Goal: Transaction & Acquisition: Book appointment/travel/reservation

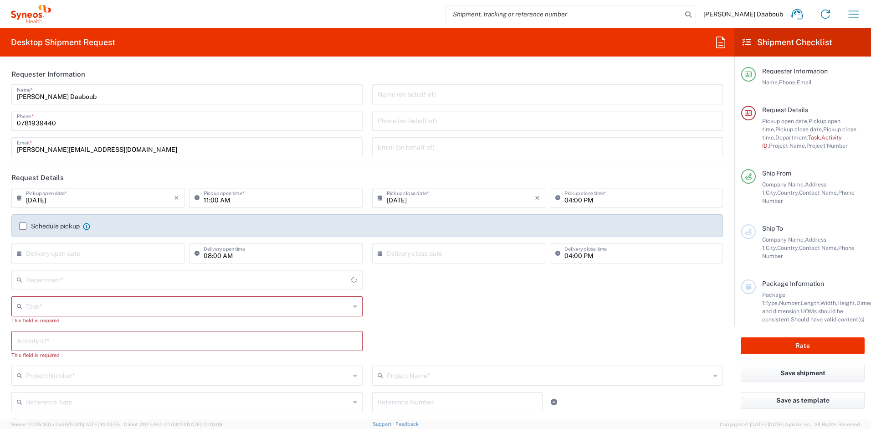
type input "Syneos Health France SARL"
type input "4510"
click at [65, 227] on label "Schedule pickup" at bounding box center [49, 225] width 61 height 7
click at [23, 226] on input "Schedule pickup" at bounding box center [23, 226] width 0 height 0
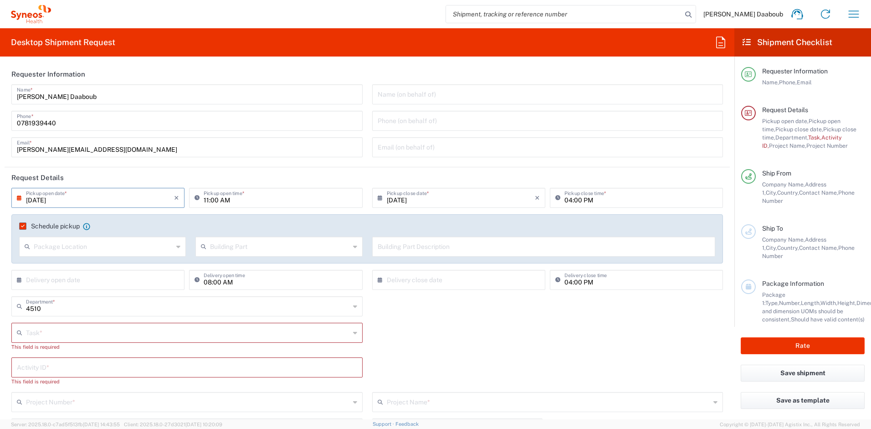
click at [52, 202] on input "[DATE]" at bounding box center [100, 197] width 148 height 16
click at [104, 253] on span "10" at bounding box center [100, 254] width 14 height 13
type input "[DATE]"
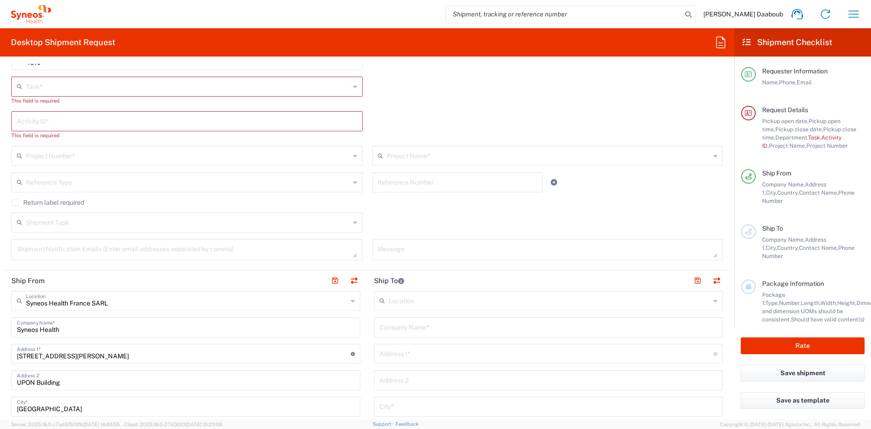
scroll to position [374, 0]
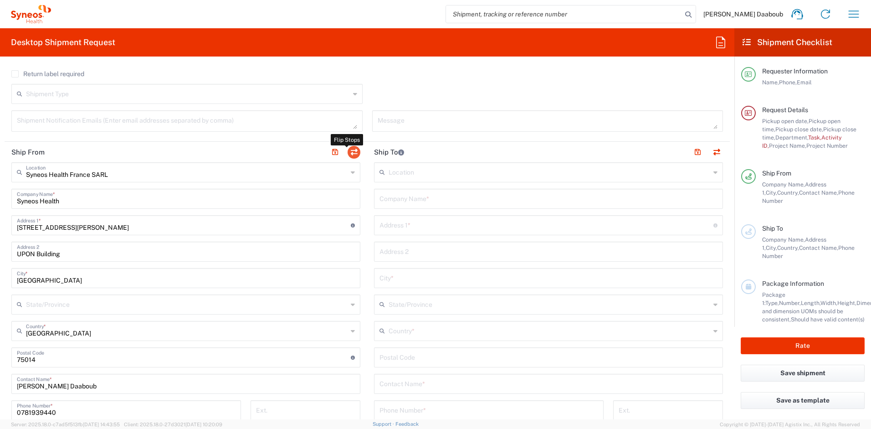
click at [350, 151] on button "button" at bounding box center [354, 152] width 13 height 13
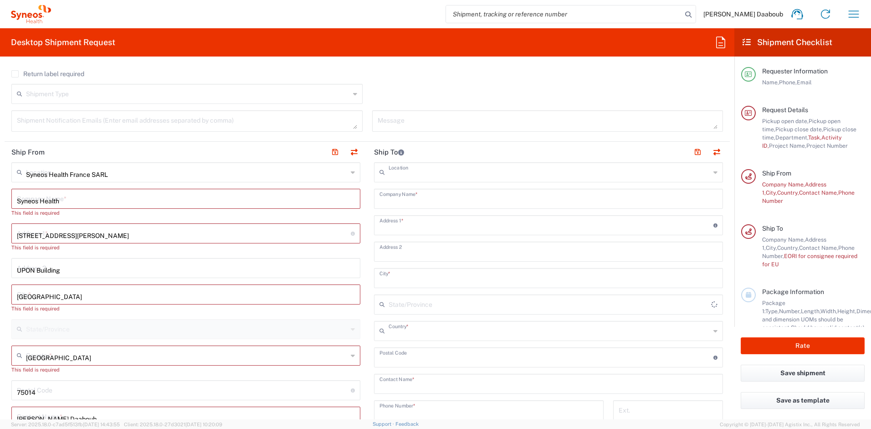
type input "EORI"
type input "Syneos Health France SARL"
type input "Syneos Health"
type input "[STREET_ADDRESS][PERSON_NAME]"
type input "UPON Building"
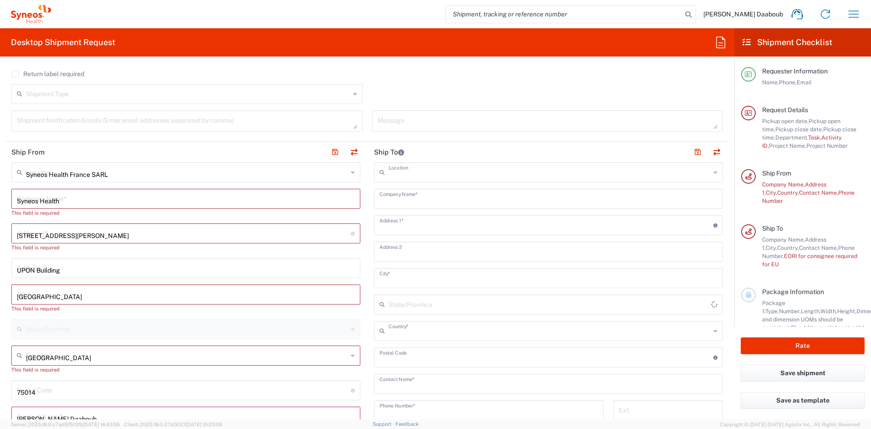
type input "[GEOGRAPHIC_DATA]"
type input "75014"
type input "[PERSON_NAME] Daaboub"
type input "0781939440"
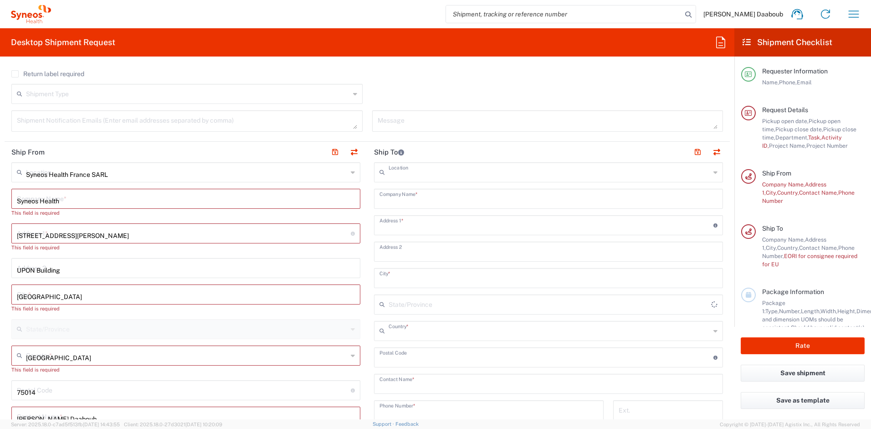
type input "[PERSON_NAME][EMAIL_ADDRESS][DOMAIN_NAME]"
type input "VAT"
type input "FR79410662779"
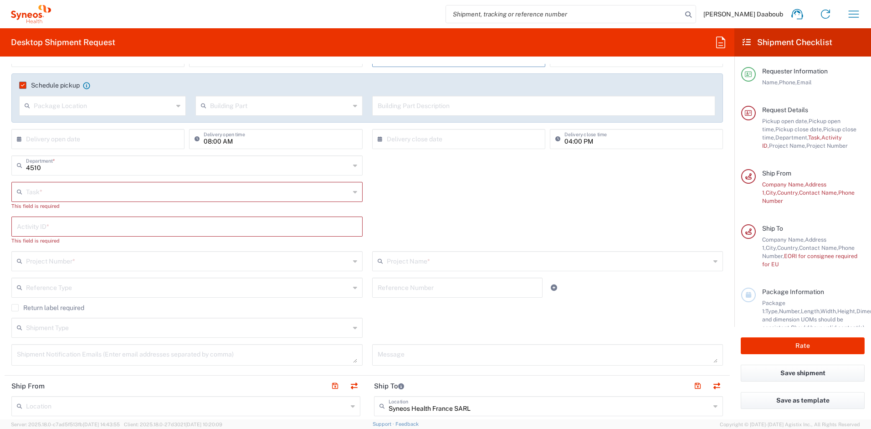
scroll to position [101, 0]
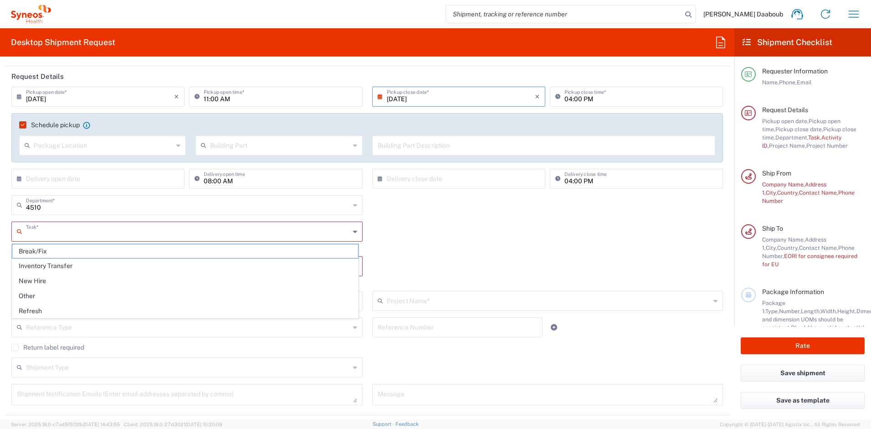
click at [55, 230] on input "text" at bounding box center [188, 231] width 324 height 16
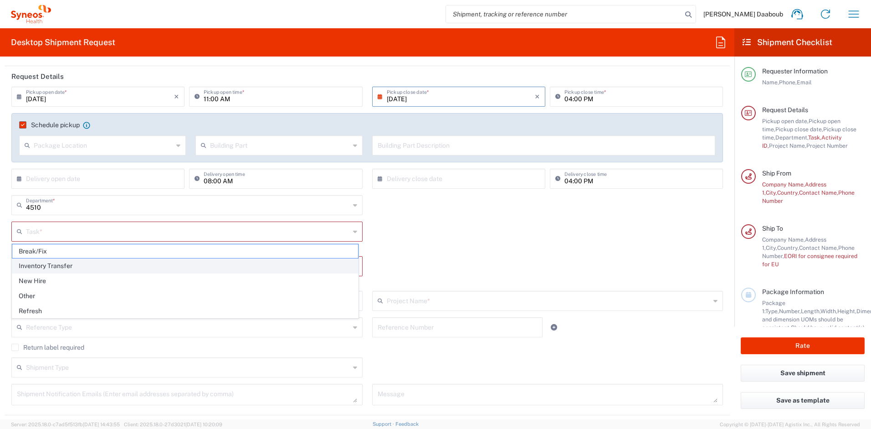
click at [50, 265] on span "Inventory Transfer" at bounding box center [185, 266] width 346 height 14
type input "Inventory Transfer"
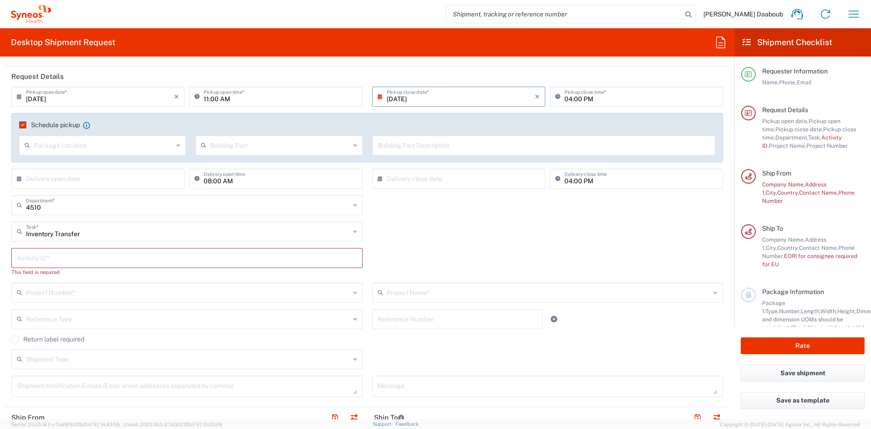
click at [49, 263] on input "text" at bounding box center [187, 257] width 340 height 16
type input "245096"
drag, startPoint x: 87, startPoint y: 273, endPoint x: 82, endPoint y: 274, distance: 5.0
click at [82, 274] on agx-shipment-cost-centers-widget "4510 Department * 4510 3000 3100 3109 3110 3111 3112 3125 3130 3135 3136 3150 3…" at bounding box center [367, 248] width 721 height 106
click at [80, 277] on input "text" at bounding box center [188, 284] width 324 height 16
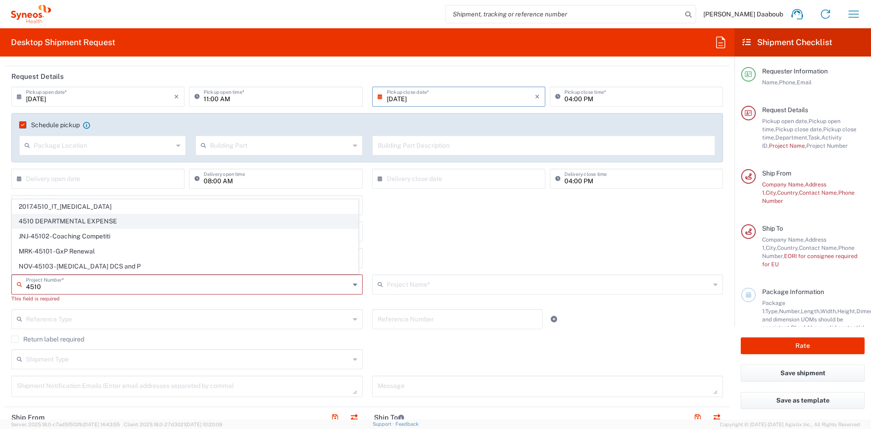
click at [42, 222] on span "4510 DEPARTMENTAL EXPENSE" at bounding box center [185, 221] width 346 height 14
type input "4510 DEPARTMENTAL EXPENSE"
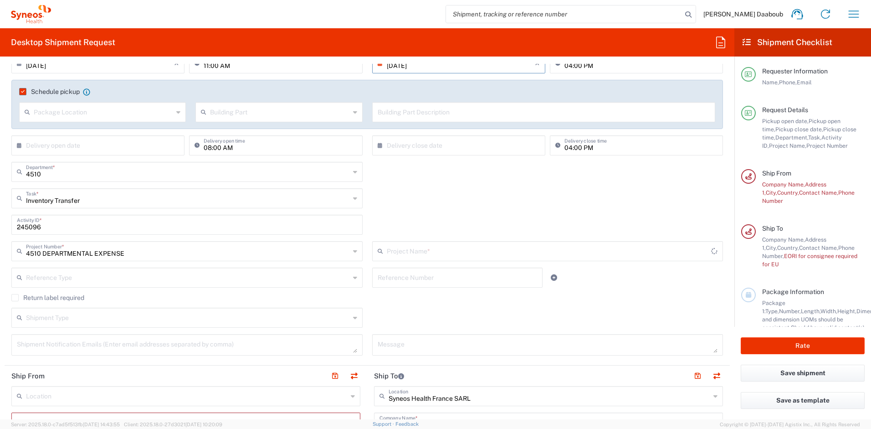
scroll to position [278, 0]
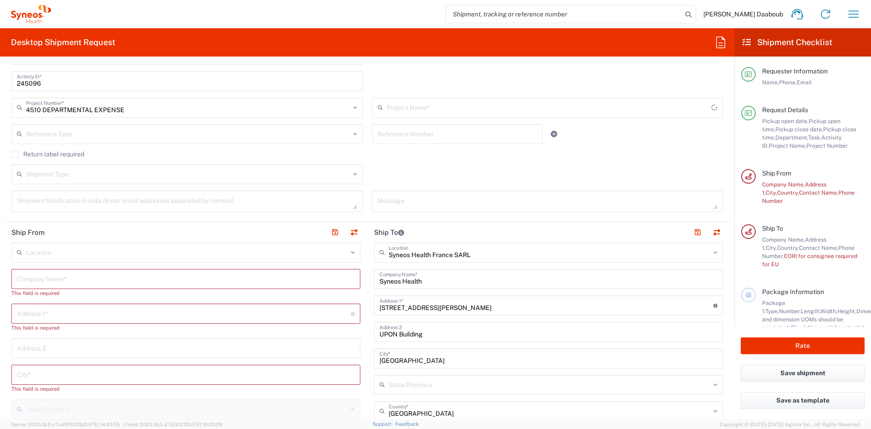
type input "4510 DEPARTMENTAL EXPENSE"
click at [67, 281] on input "text" at bounding box center [186, 278] width 338 height 16
type input "[PERSON_NAME]"
click at [54, 303] on input "text" at bounding box center [184, 305] width 334 height 16
click at [132, 304] on input "text" at bounding box center [184, 305] width 334 height 16
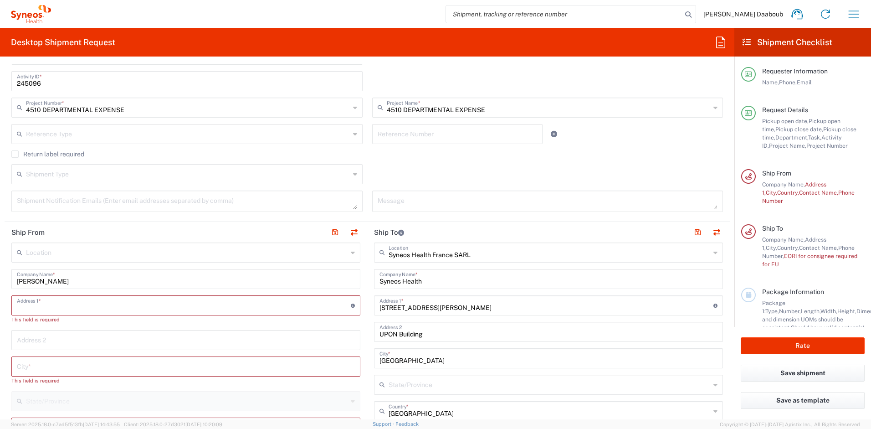
paste input "[STREET_ADDRESS][PERSON_NAME]"
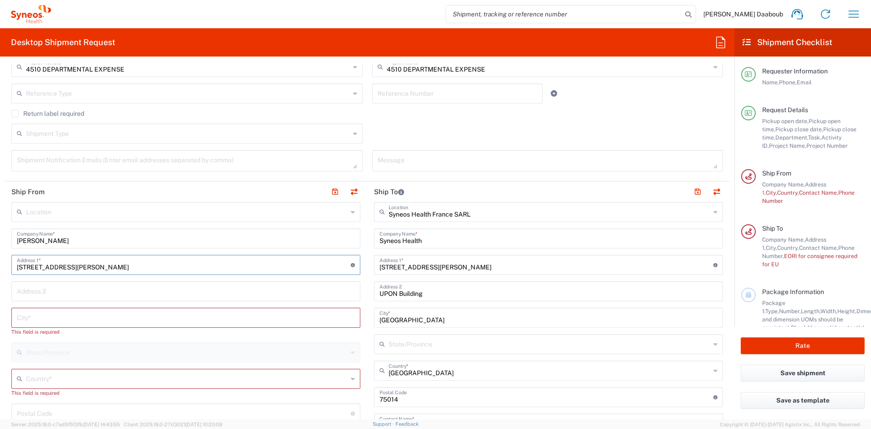
scroll to position [452, 0]
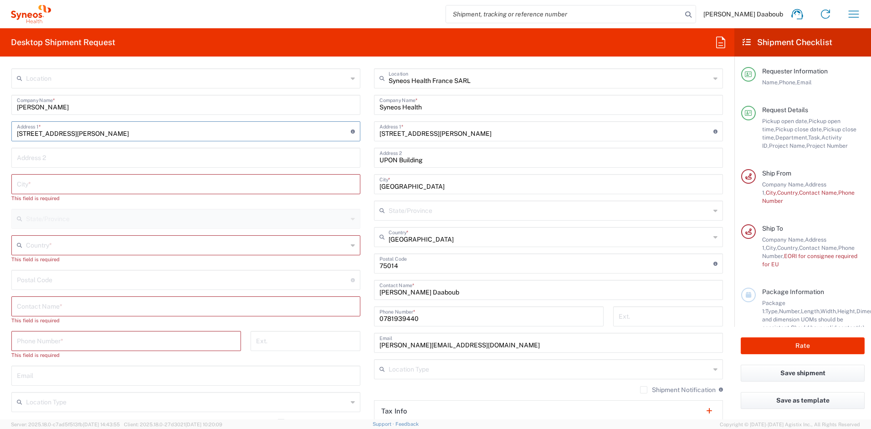
type input "[STREET_ADDRESS][PERSON_NAME]"
click at [49, 250] on input "text" at bounding box center [187, 244] width 322 height 16
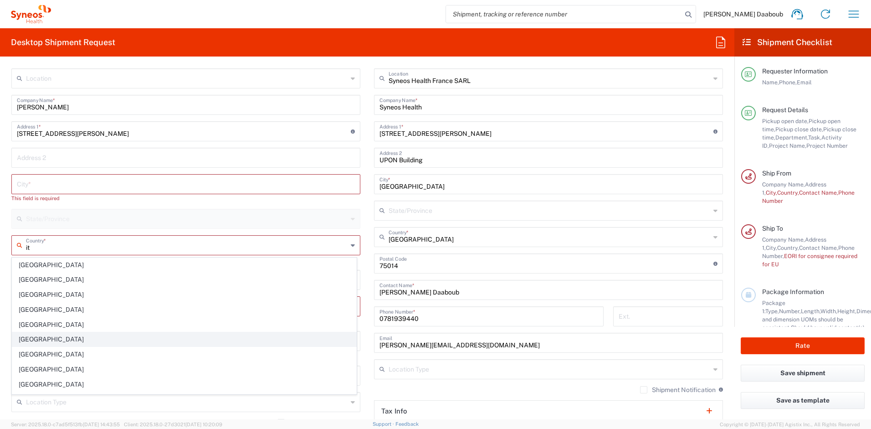
click at [33, 337] on span "[GEOGRAPHIC_DATA]" at bounding box center [184, 339] width 344 height 14
type input "[GEOGRAPHIC_DATA]"
type input "Sender/Shipper"
type input "Delivery Duty Paid"
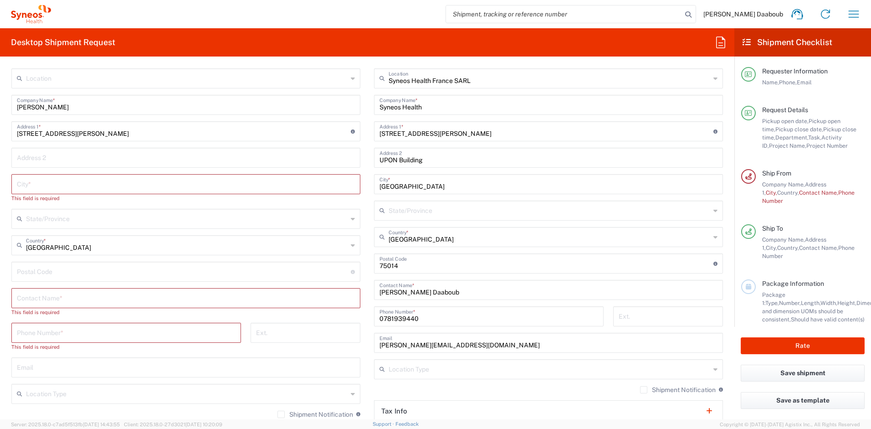
scroll to position [155, 0]
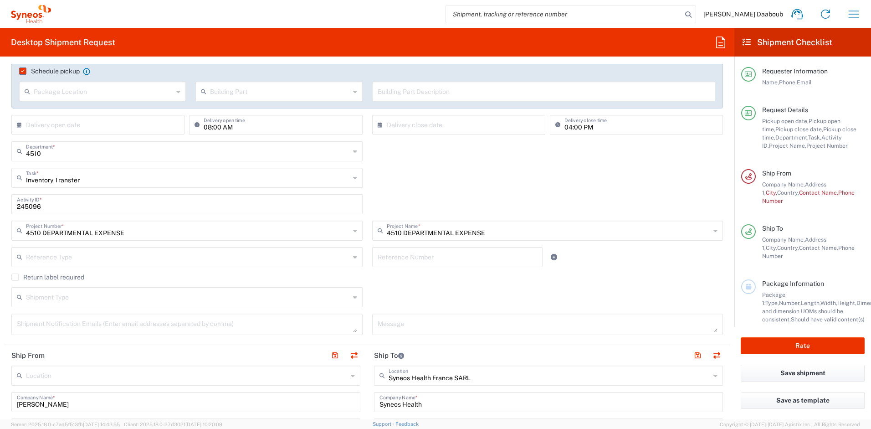
click at [578, 127] on input "04:00 PM" at bounding box center [640, 124] width 153 height 16
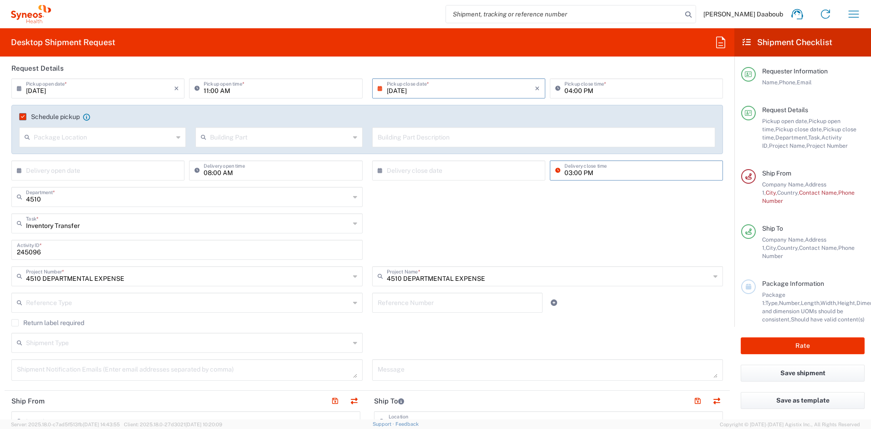
scroll to position [71, 0]
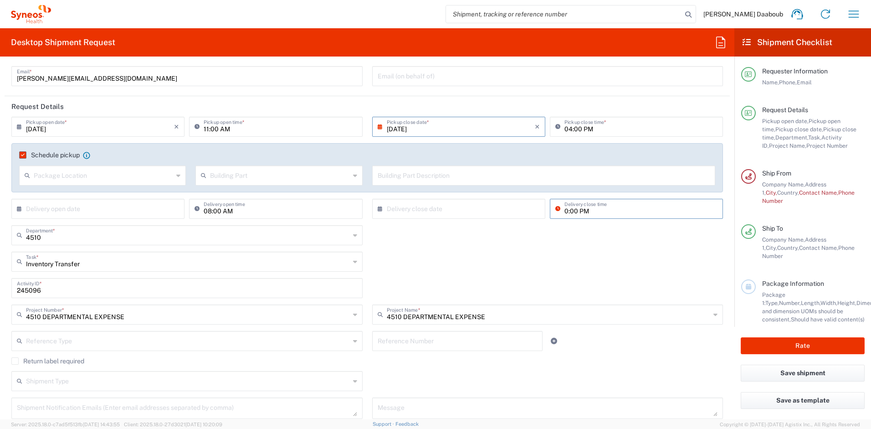
type input "04:00 PM"
drag, startPoint x: 481, startPoint y: 239, endPoint x: 449, endPoint y: 231, distance: 32.9
click at [480, 239] on div "4510 Department * 4510 3000 3100 3109 3110 3111 3112 3125 3130 3135 3136 3150 3…" at bounding box center [367, 238] width 721 height 26
click at [207, 131] on input "11:00 AM" at bounding box center [280, 126] width 153 height 16
type input "09:00 AM"
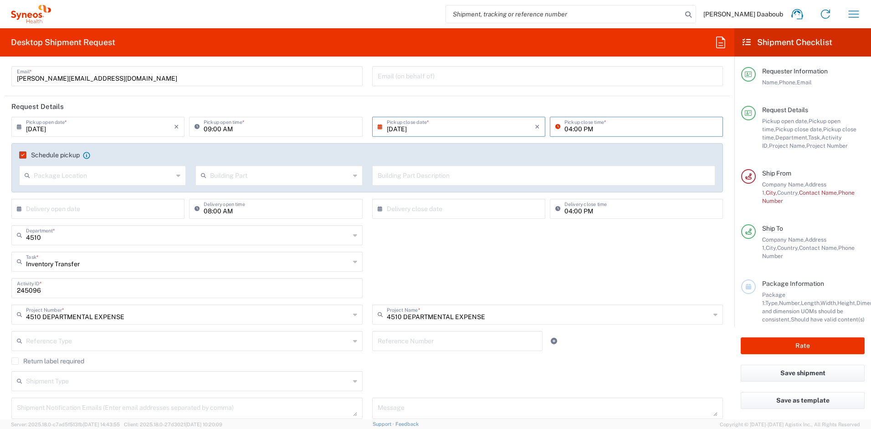
click at [565, 127] on input "04:00 PM" at bounding box center [640, 126] width 153 height 16
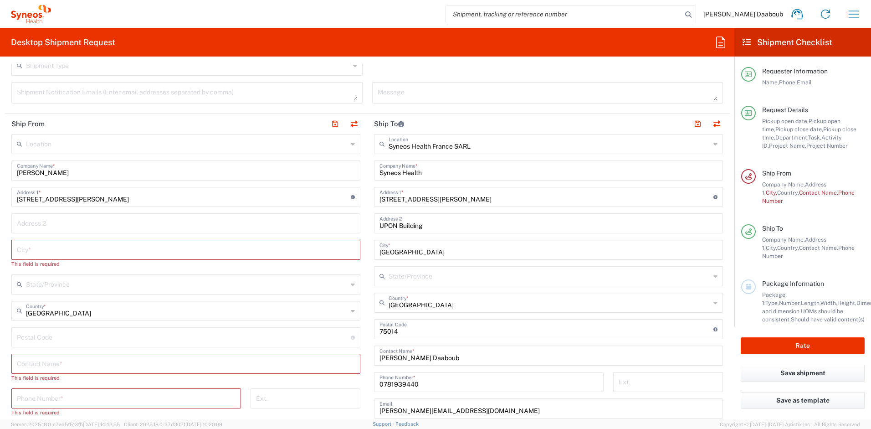
scroll to position [395, 0]
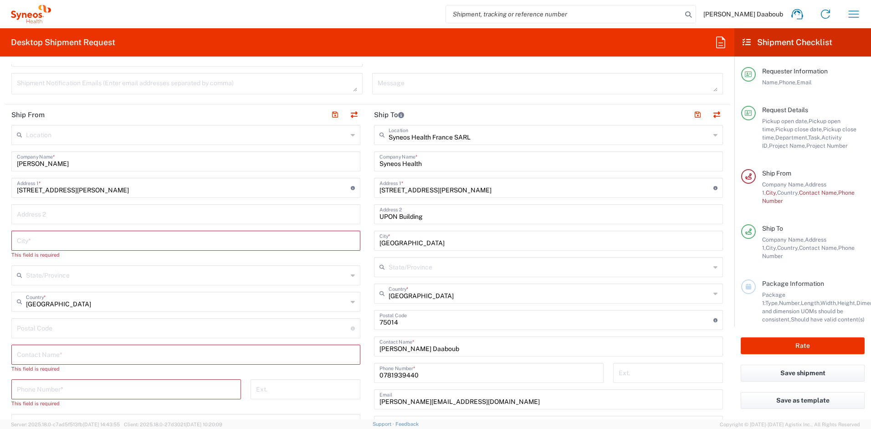
type input "03:00 PM"
click at [48, 246] on input "text" at bounding box center [186, 240] width 338 height 16
paste input "[GEOGRAPHIC_DATA]"
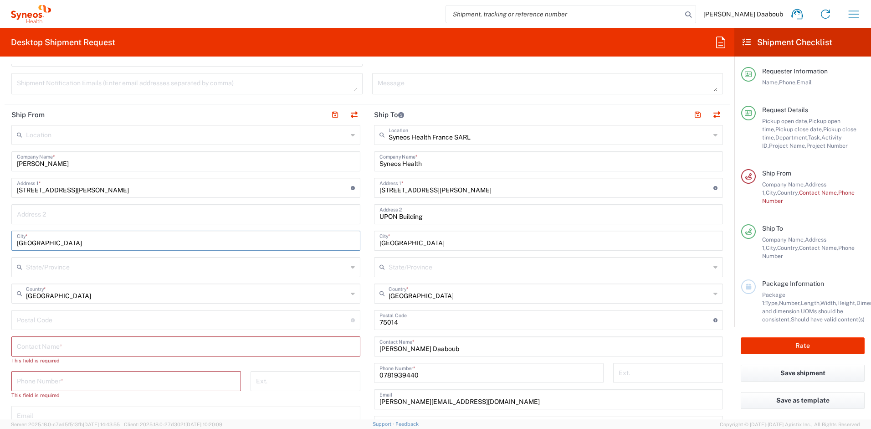
type input "[GEOGRAPHIC_DATA]"
click at [74, 318] on input "undefined" at bounding box center [184, 319] width 334 height 16
paste input "00151"
type input "00151"
drag, startPoint x: 85, startPoint y: 171, endPoint x: 78, endPoint y: 166, distance: 8.1
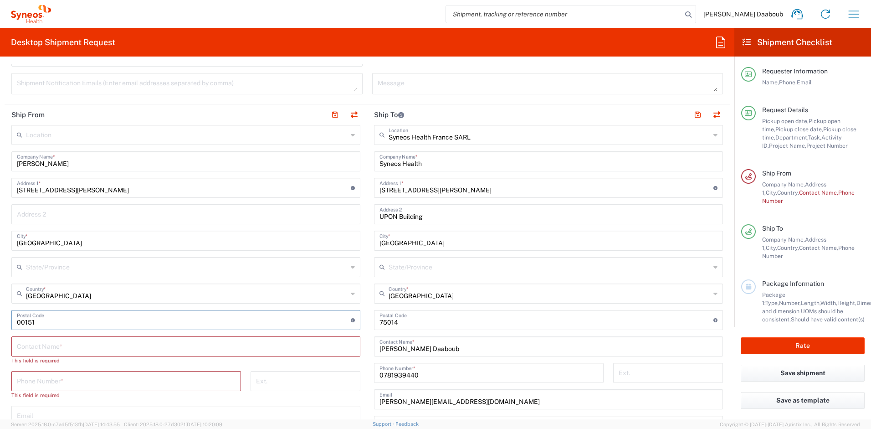
click at [84, 171] on div "Location [PERSON_NAME] LLC-[GEOGRAPHIC_DATA] [GEOGRAPHIC_DATA] [GEOGRAPHIC_DATA…" at bounding box center [185, 351] width 349 height 452
drag, startPoint x: 77, startPoint y: 166, endPoint x: -3, endPoint y: 160, distance: 80.9
click at [0, 160] on html "[PERSON_NAME] Daaboub Home Shipment estimator Shipment tracking Desktop shipmen…" at bounding box center [435, 214] width 871 height 429
drag, startPoint x: 89, startPoint y: 352, endPoint x: 85, endPoint y: 344, distance: 8.4
click at [88, 351] on input "text" at bounding box center [186, 346] width 338 height 16
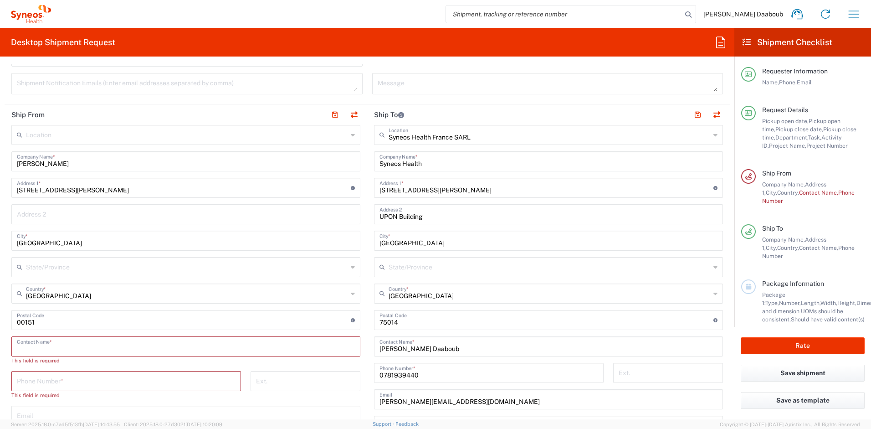
paste input "[PERSON_NAME]"
type input "[PERSON_NAME]"
click at [62, 368] on input "tel" at bounding box center [126, 372] width 219 height 16
paste input "[PHONE_NUMBER]"
type input "[PHONE_NUMBER]"
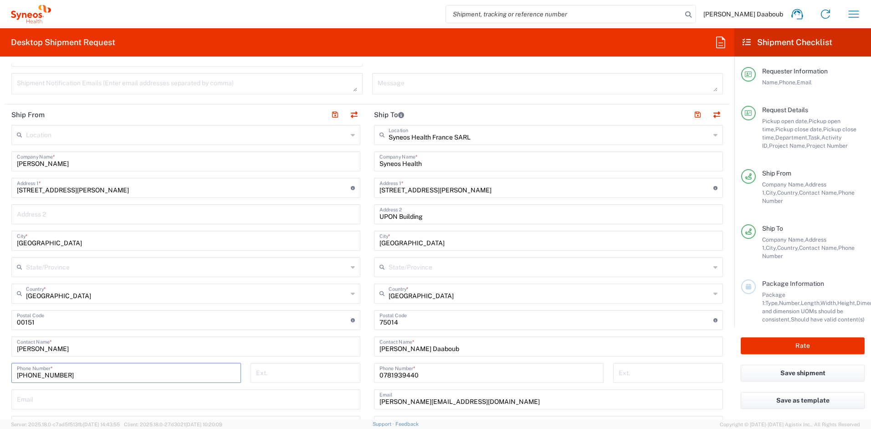
click at [84, 391] on input "text" at bounding box center [186, 398] width 338 height 16
paste input "[PERSON_NAME][EMAIL_ADDRESS][PERSON_NAME][DOMAIN_NAME]"
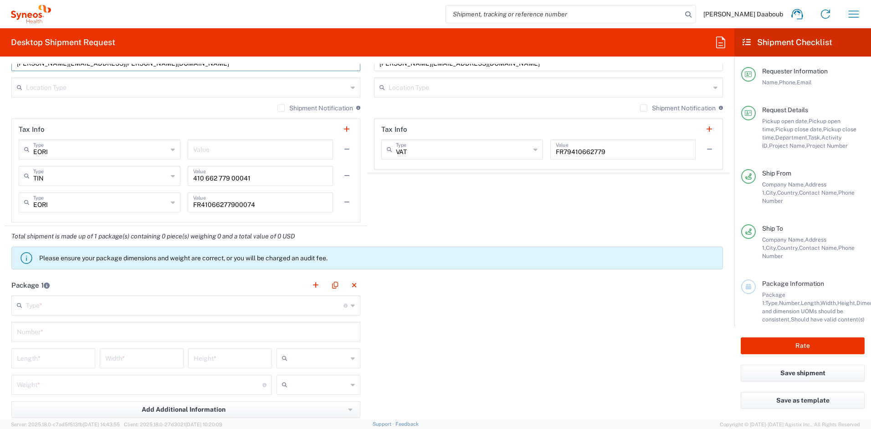
scroll to position [778, 0]
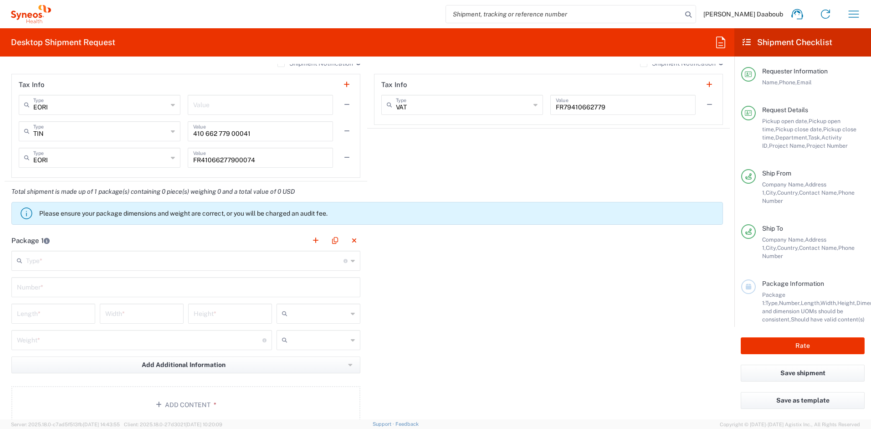
type input "[PERSON_NAME][EMAIL_ADDRESS][PERSON_NAME][DOMAIN_NAME]"
click at [59, 269] on div "Type * Material used to package goods" at bounding box center [185, 261] width 349 height 20
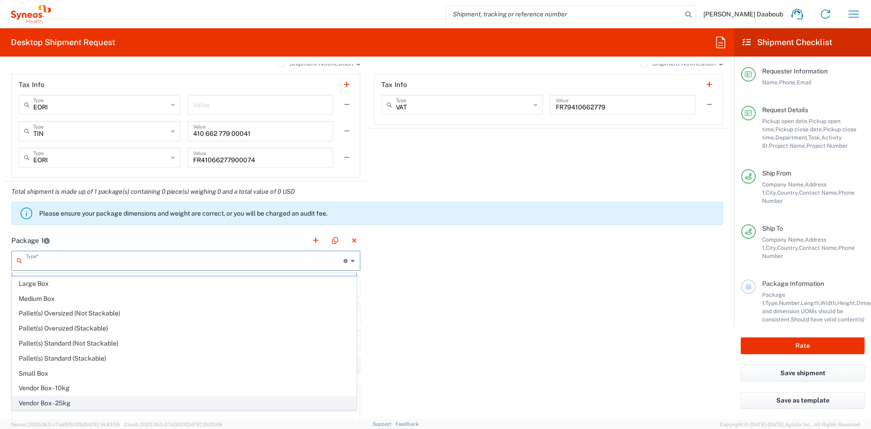
scroll to position [28, 0]
click at [51, 404] on span "Your Packaging" at bounding box center [184, 402] width 344 height 14
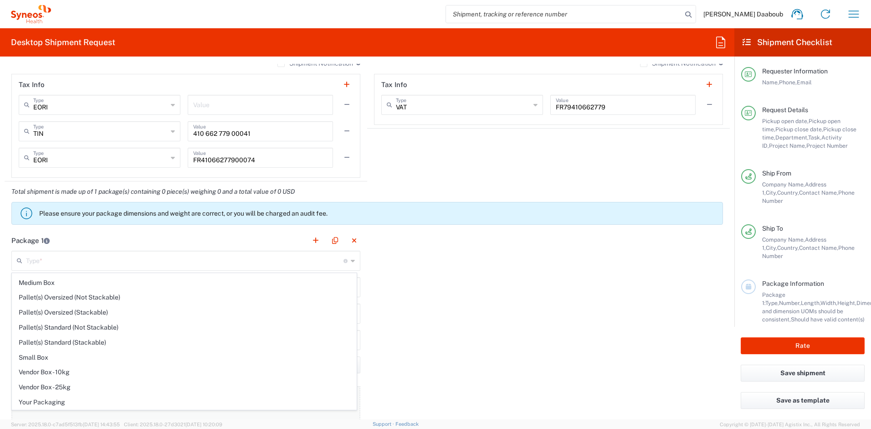
type input "Your Packaging"
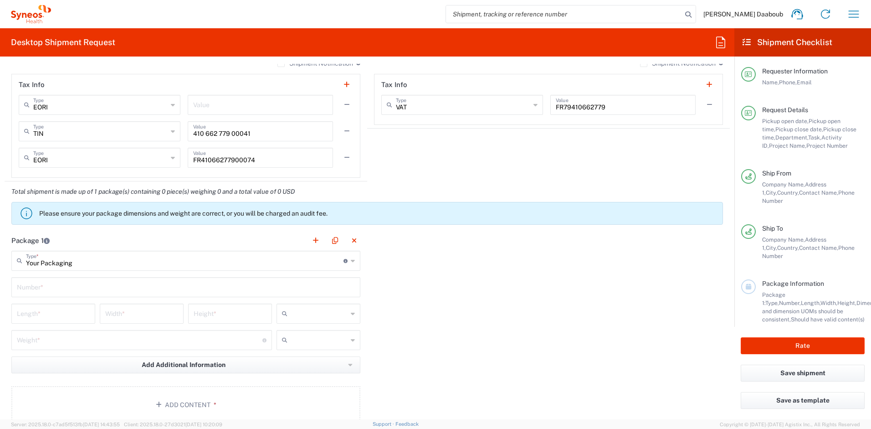
click at [34, 283] on input "text" at bounding box center [186, 286] width 338 height 16
type input "1"
click at [295, 310] on input "text" at bounding box center [319, 313] width 56 height 15
click at [293, 333] on span "cm" at bounding box center [315, 333] width 81 height 14
type input "cm"
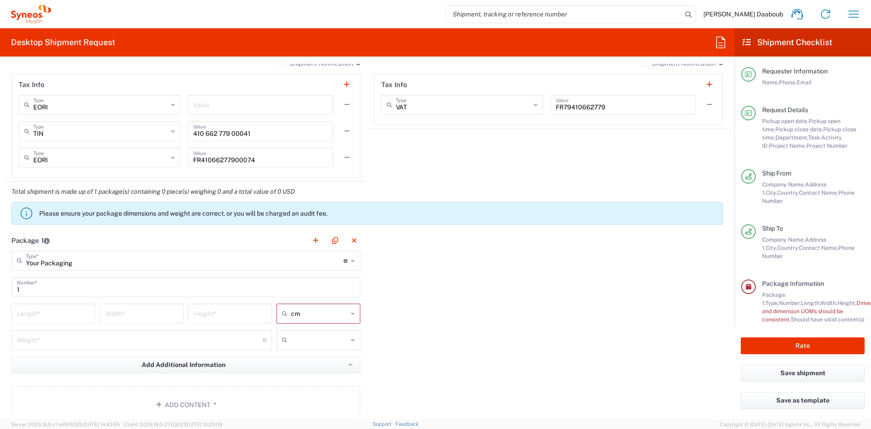
click at [293, 346] on input "text" at bounding box center [319, 340] width 56 height 15
click at [297, 359] on span "kgs" at bounding box center [315, 360] width 81 height 14
type input "kgs"
click at [82, 307] on input "number" at bounding box center [53, 313] width 73 height 16
type input "50"
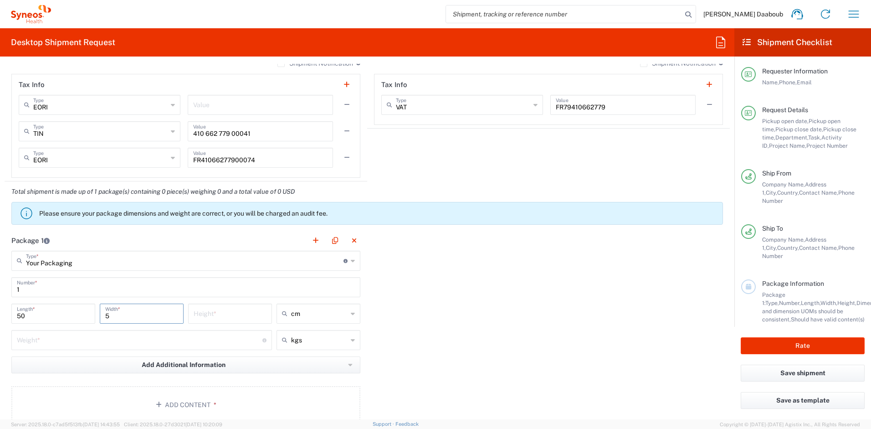
type input "5"
type input "10"
click at [26, 333] on input "number" at bounding box center [140, 339] width 246 height 16
type input "3"
click at [72, 393] on button "Add Content *" at bounding box center [185, 404] width 349 height 37
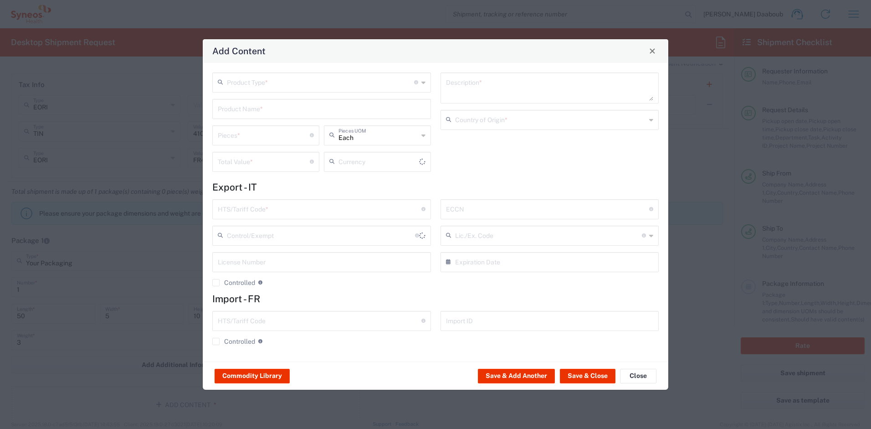
type input "US Dollar"
click at [277, 72] on div "Product Type * Document: Paper document generated internally by Syneos, a clien…" at bounding box center [436, 212] width 466 height 298
click at [273, 75] on input "text" at bounding box center [320, 82] width 187 height 16
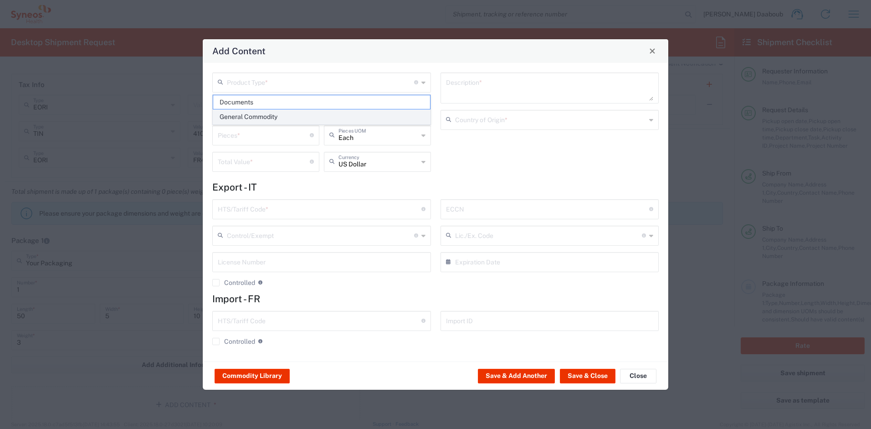
click at [263, 110] on span "General Commodity" at bounding box center [321, 117] width 217 height 14
type input "General Commodity"
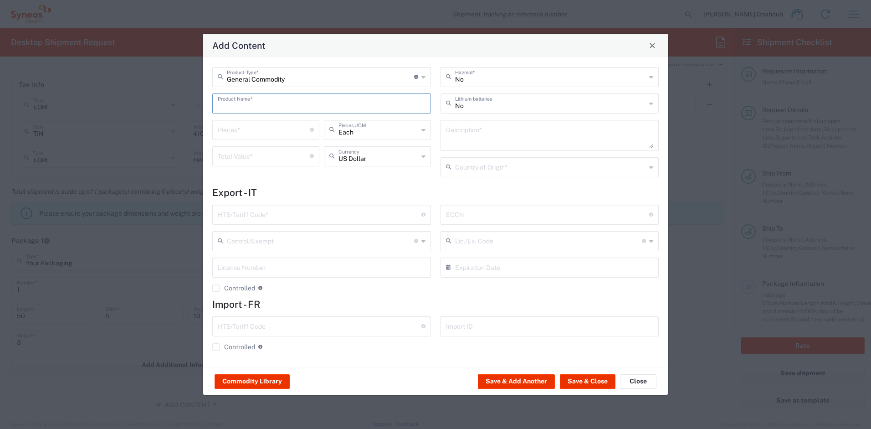
drag, startPoint x: 256, startPoint y: 106, endPoint x: 229, endPoint y: 93, distance: 30.0
click at [256, 106] on input "text" at bounding box center [322, 103] width 208 height 16
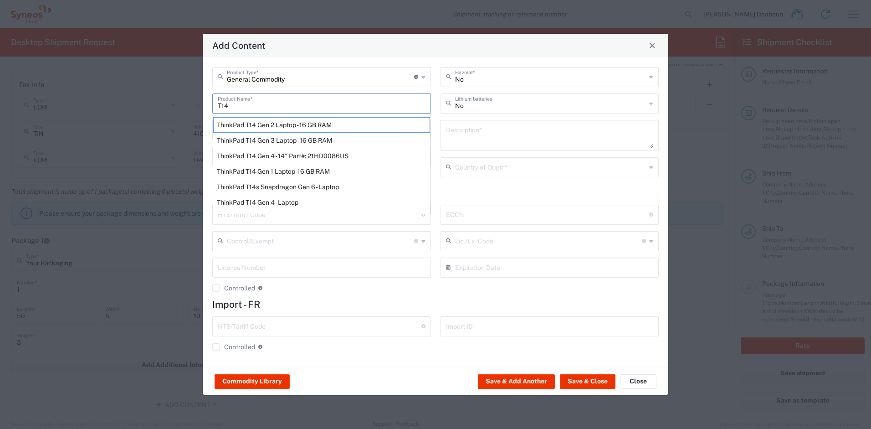
click at [318, 141] on div "ThinkPad T14 Gen 3 Laptop - 16 GB RAM" at bounding box center [321, 140] width 217 height 15
type input "ThinkPad T14 Gen 3 Laptop - 16 GB RAM"
type input "1"
type textarea "Intel Core i7-1265U vProÂ® Processor - 14" - 16 GB RAM - 512 GB SSD"
type input "[GEOGRAPHIC_DATA]"
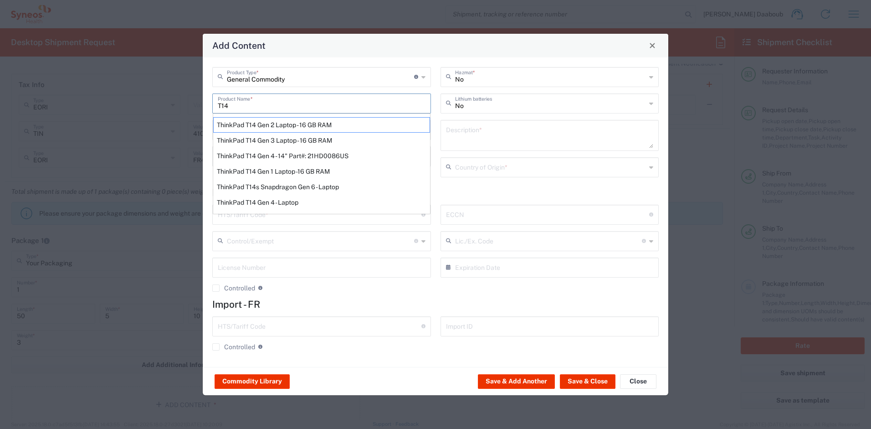
type input "8471300100"
type input "BIS"
type input "5A992.c"
type input "Yes"
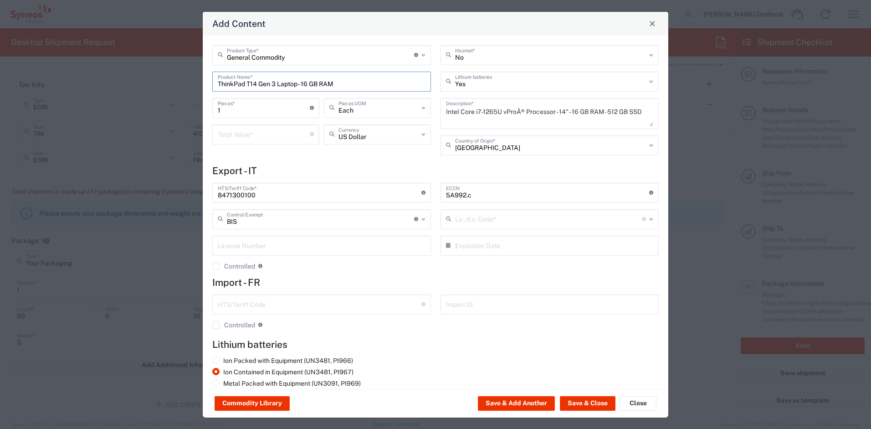
type input "NLR - No License Required"
click at [247, 125] on div "Total Value * Total value of all the pieces" at bounding box center [265, 134] width 107 height 20
click at [246, 130] on input "number" at bounding box center [264, 134] width 92 height 16
type input "500"
click at [575, 407] on button "Save & Close" at bounding box center [588, 403] width 56 height 15
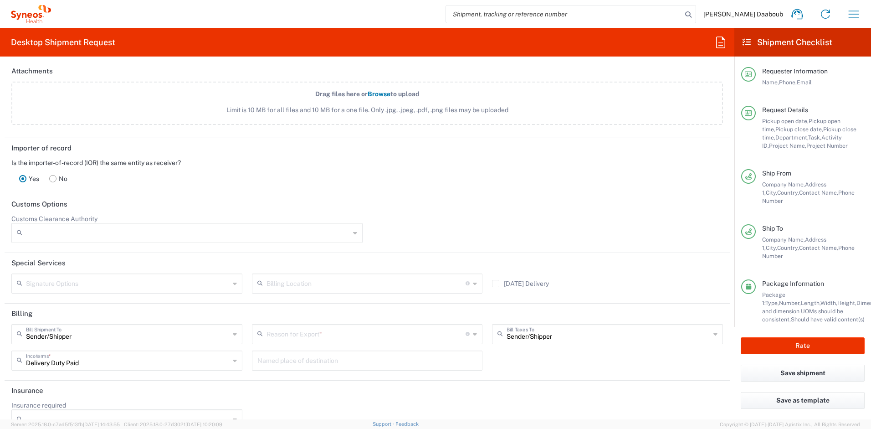
scroll to position [1271, 0]
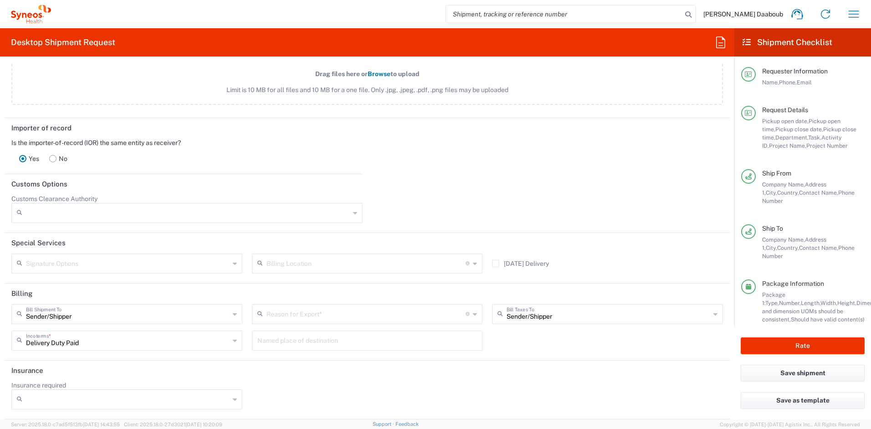
click at [301, 318] on input "text" at bounding box center [367, 313] width 200 height 16
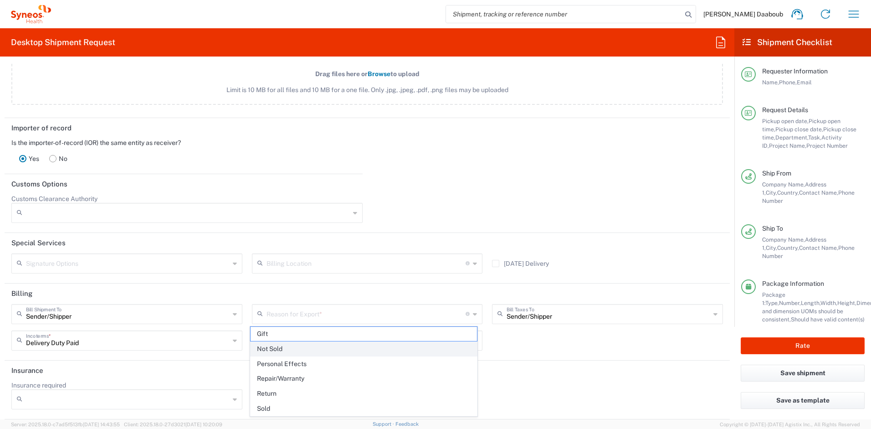
click at [300, 346] on span "Not Sold" at bounding box center [364, 349] width 227 height 14
type input "Not Sold"
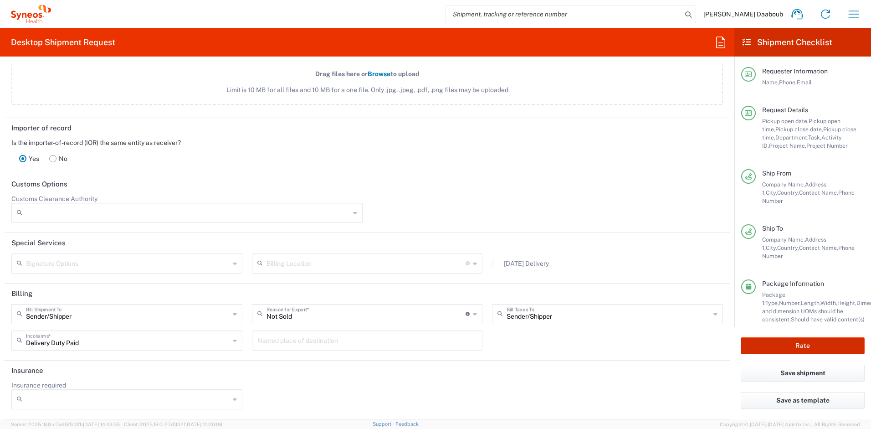
click at [808, 349] on button "Rate" at bounding box center [803, 345] width 124 height 17
type input "4510 DEPARTMENTAL EXPENSE"
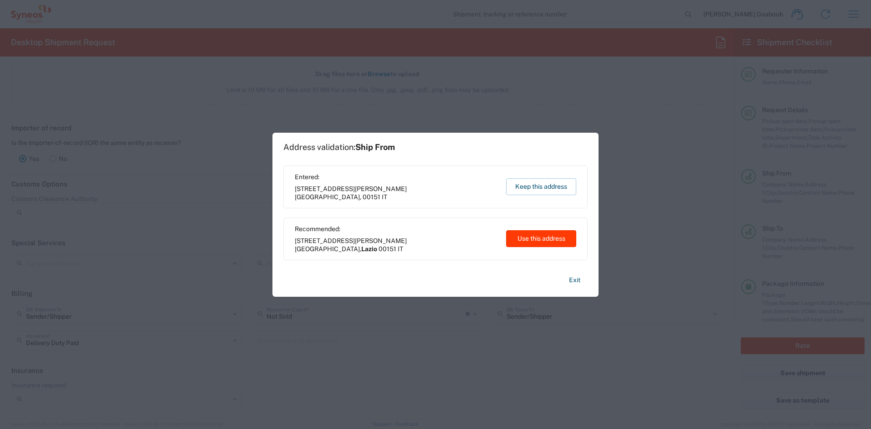
click at [548, 238] on button "Use this address" at bounding box center [541, 238] width 70 height 17
type input "Lazio"
type input "[GEOGRAPHIC_DATA]"
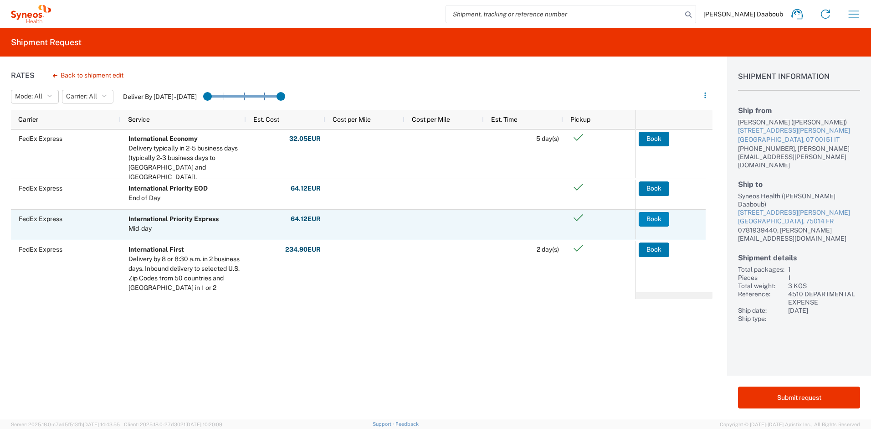
click at [654, 220] on button "Book" at bounding box center [654, 219] width 31 height 15
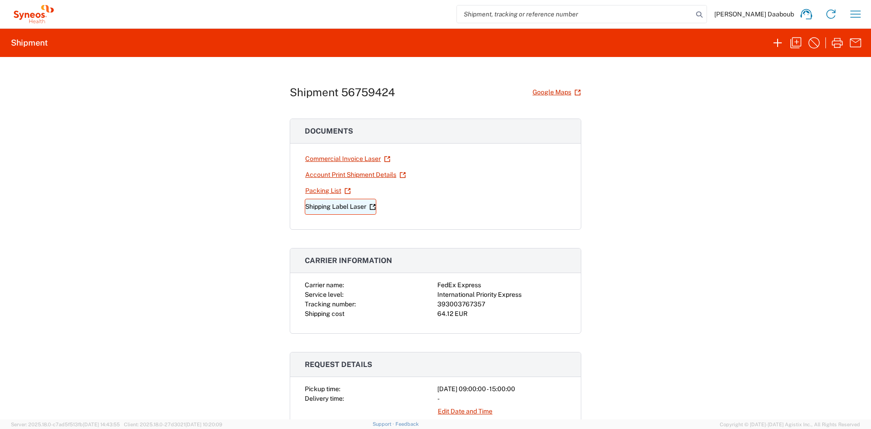
click at [349, 206] on link "Shipping Label Laser" at bounding box center [341, 207] width 72 height 16
